Goal: Navigation & Orientation: Go to known website

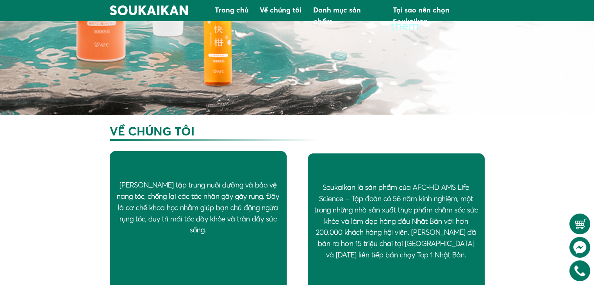
scroll to position [195, 0]
